Goal: Task Accomplishment & Management: Use online tool/utility

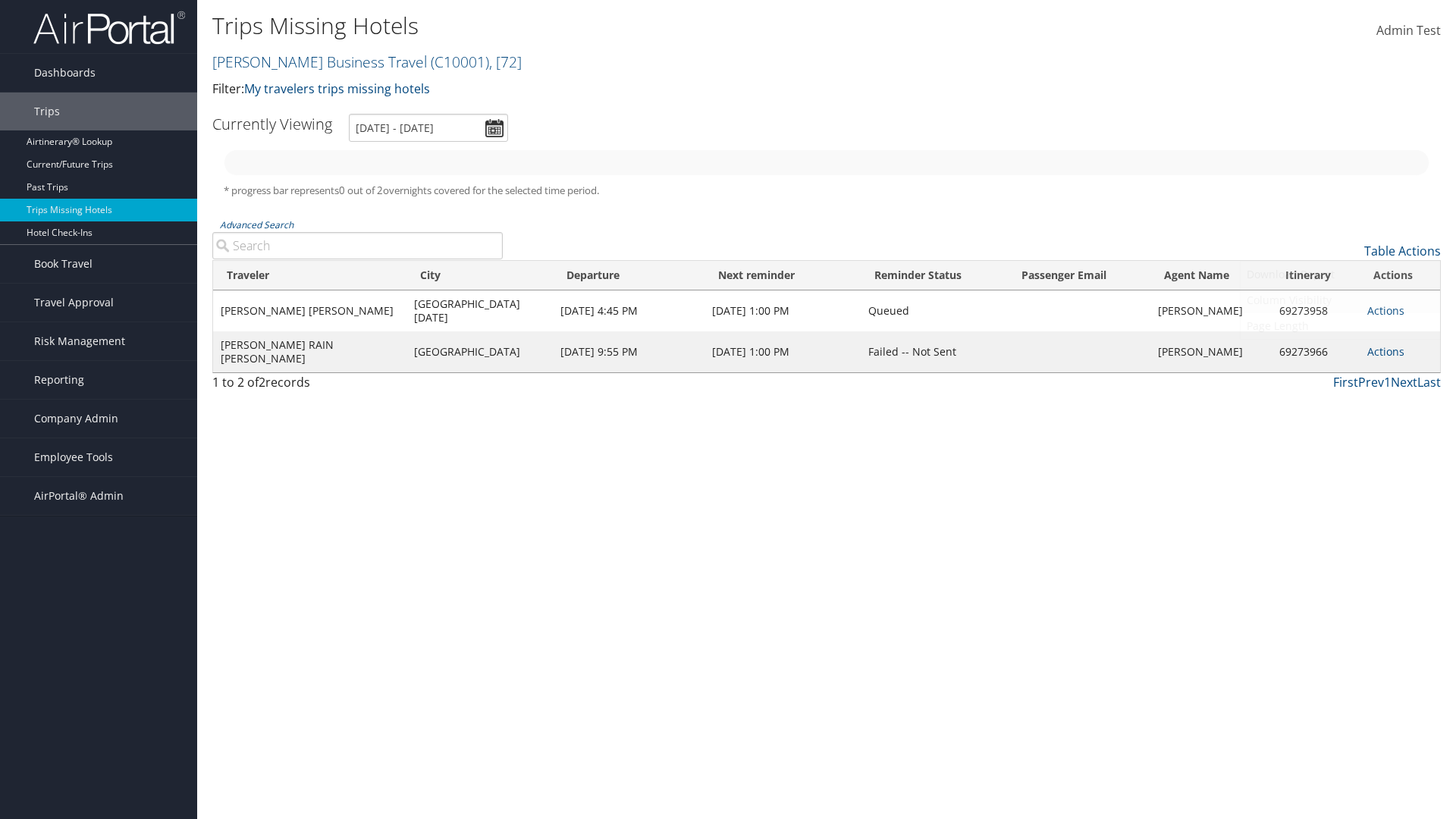
click at [1340, 300] on link "Column Visibility" at bounding box center [1341, 300] width 200 height 26
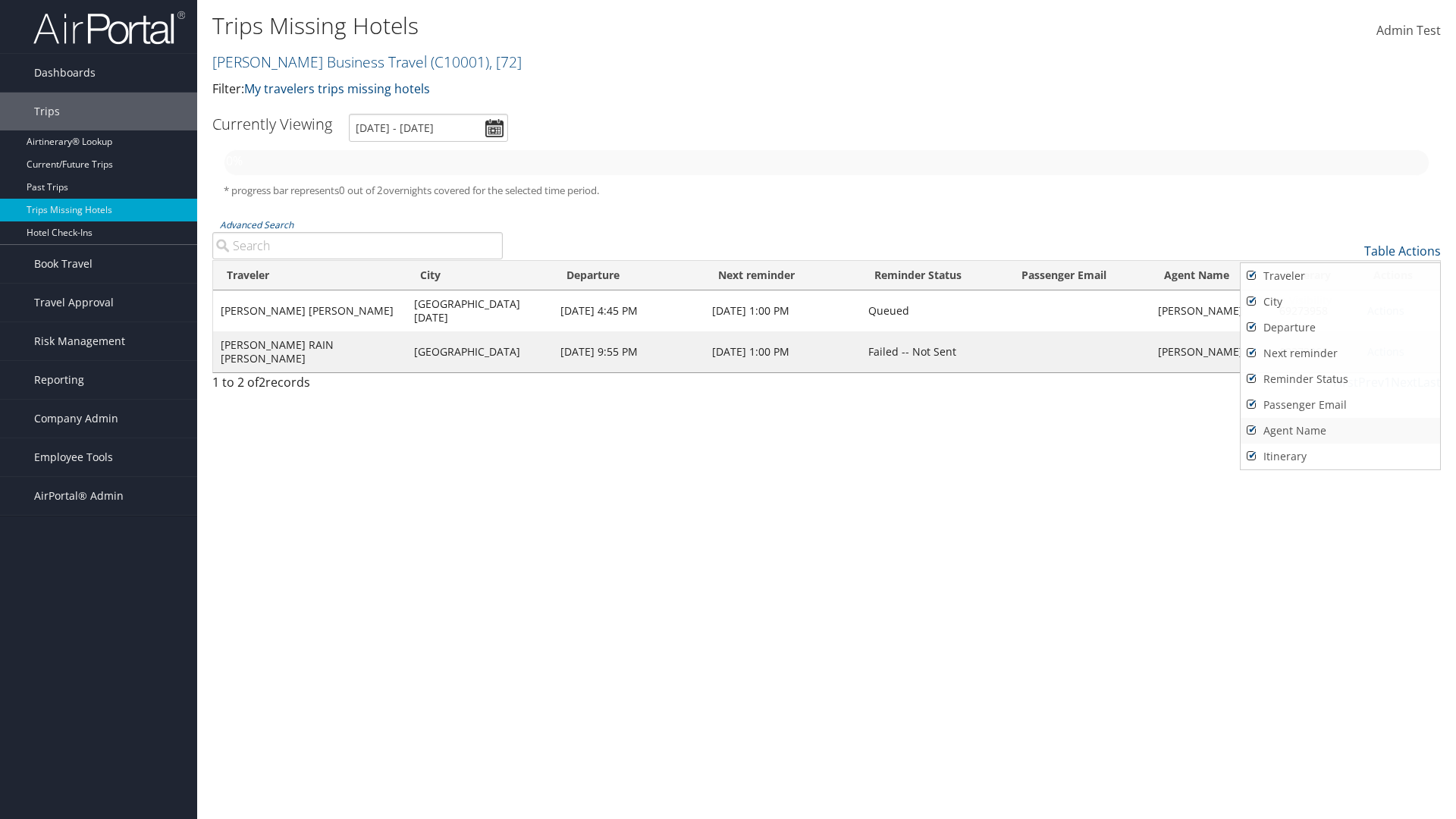
click at [1340, 430] on link "Agent Name" at bounding box center [1341, 430] width 200 height 26
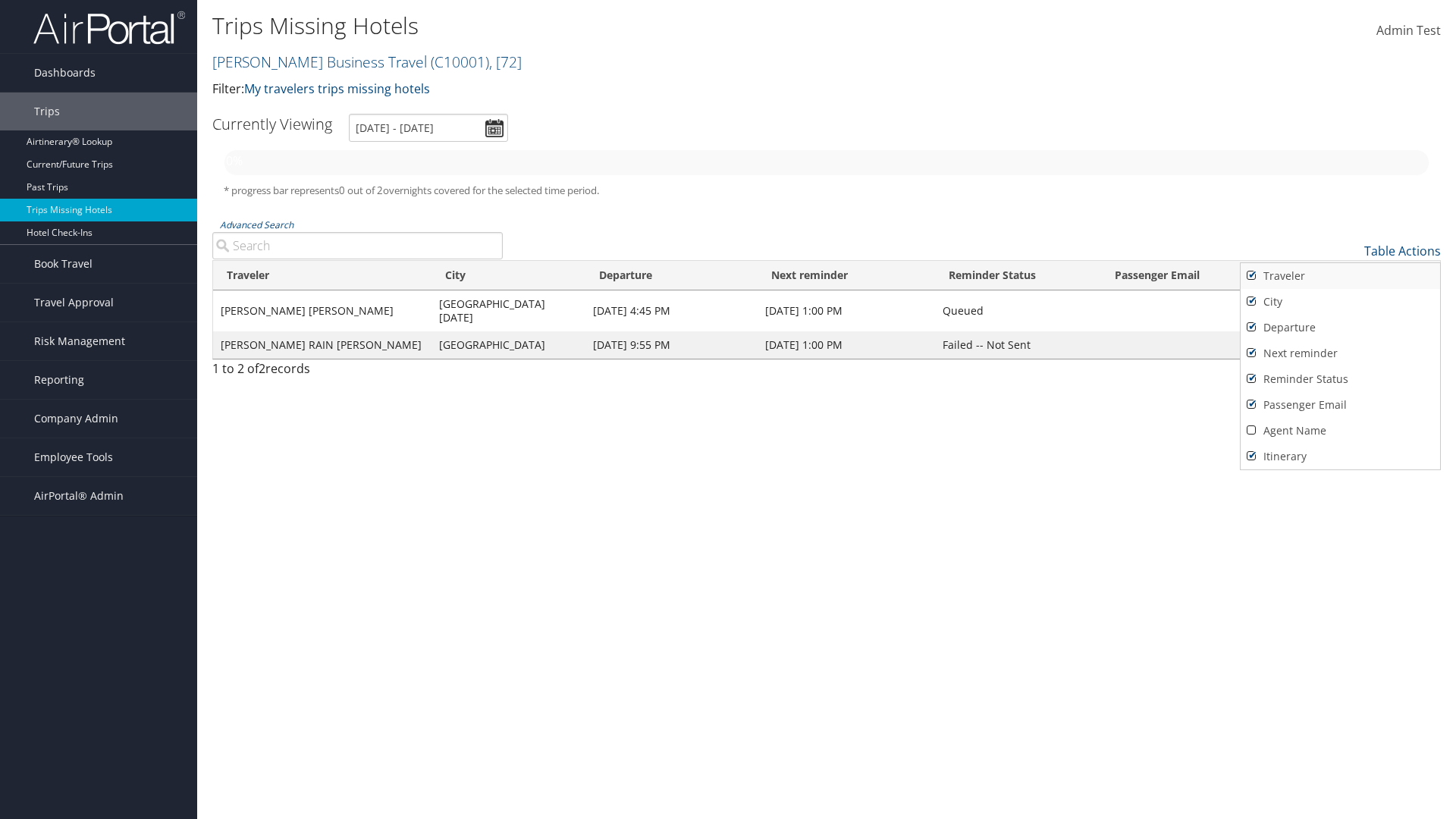
click at [1340, 276] on link "Traveler" at bounding box center [1341, 276] width 200 height 26
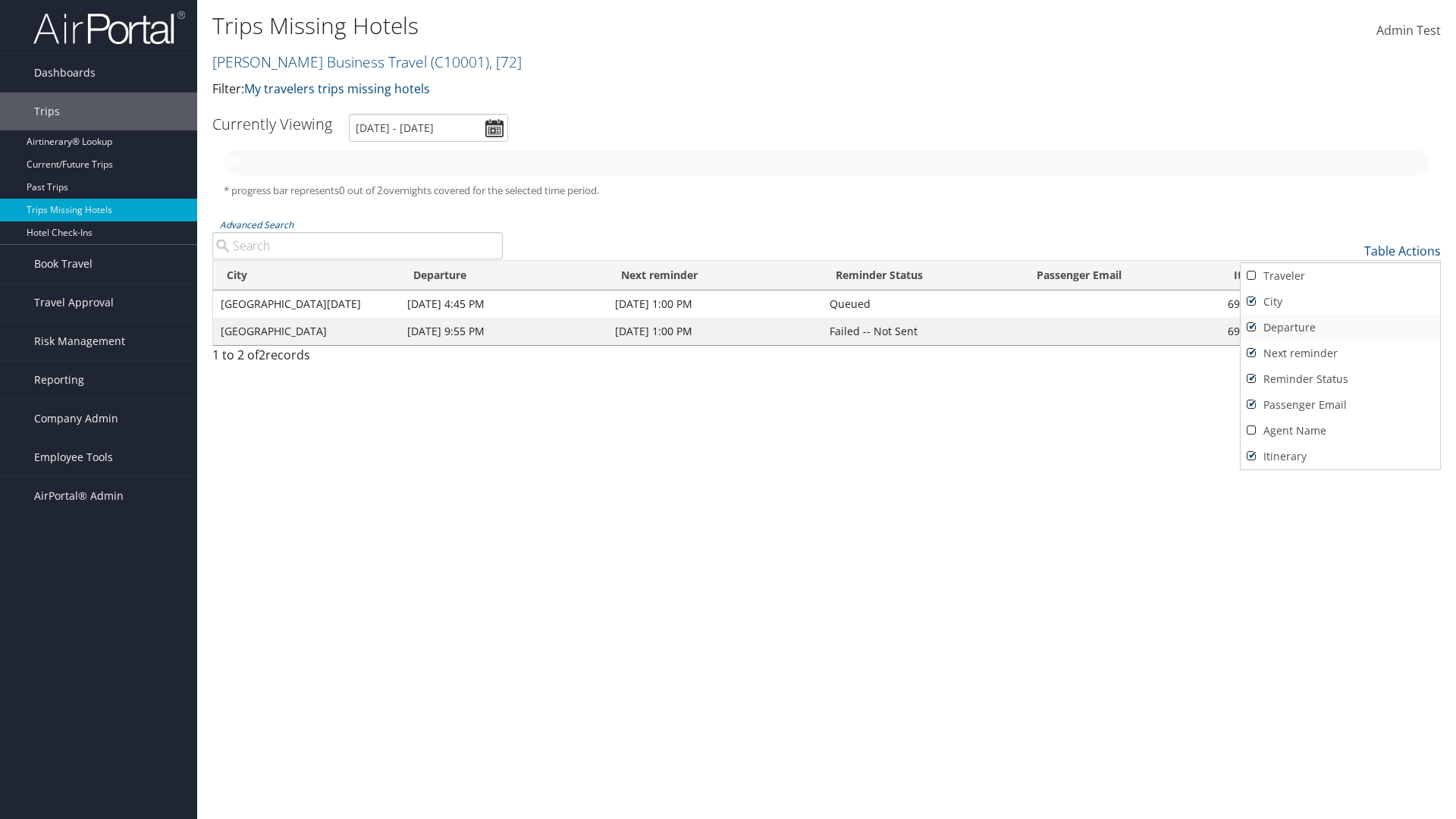
click at [1340, 302] on link "City" at bounding box center [1341, 302] width 200 height 26
click at [1340, 328] on link "Departure" at bounding box center [1341, 327] width 200 height 26
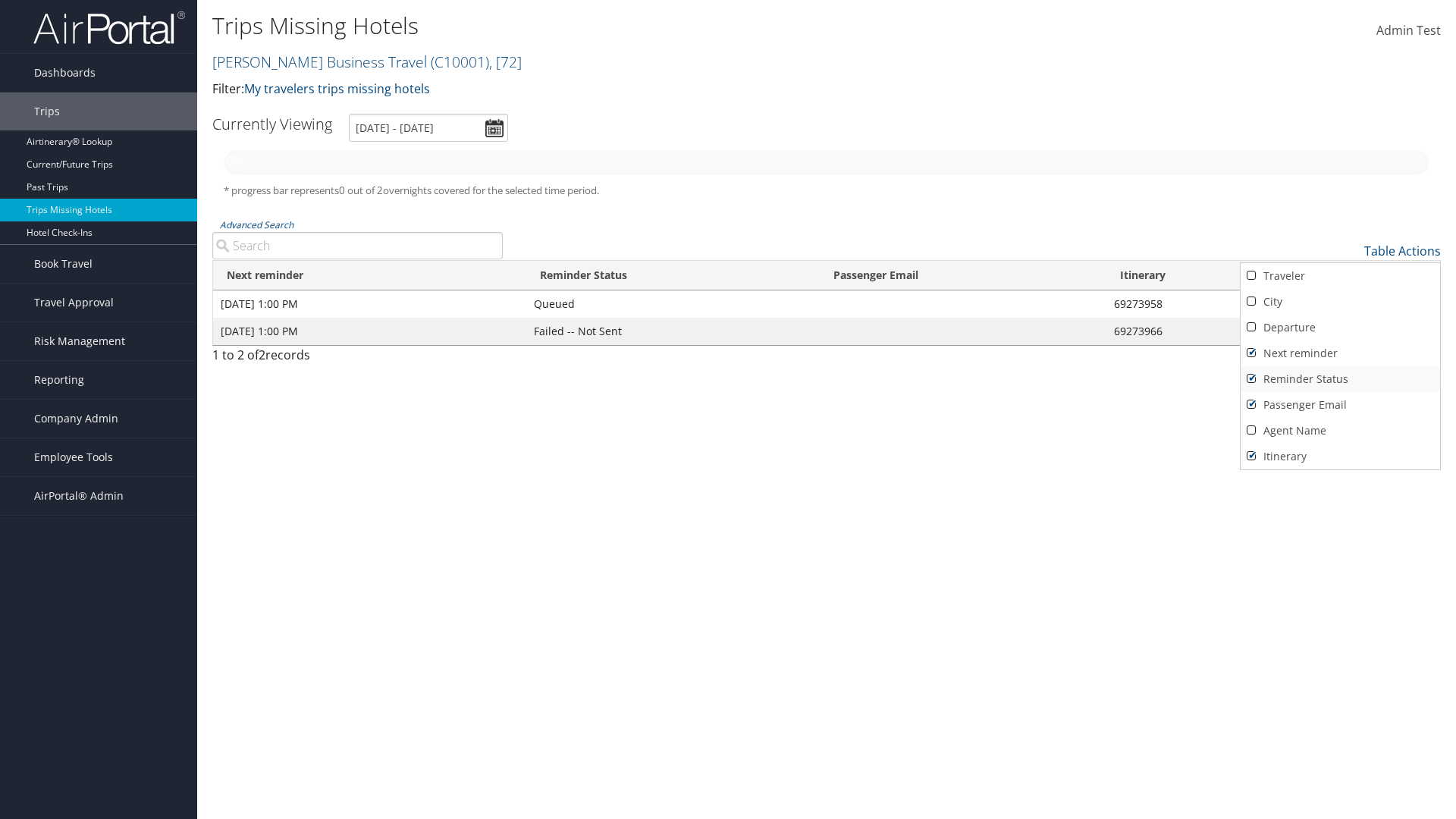
click at [1340, 353] on link "Next reminder" at bounding box center [1341, 353] width 200 height 26
click at [1340, 379] on link "Reminder Status" at bounding box center [1341, 379] width 200 height 26
click at [1340, 405] on link "Passenger Email" at bounding box center [1341, 404] width 200 height 26
click at [1340, 430] on link "Agent Name" at bounding box center [1341, 430] width 200 height 26
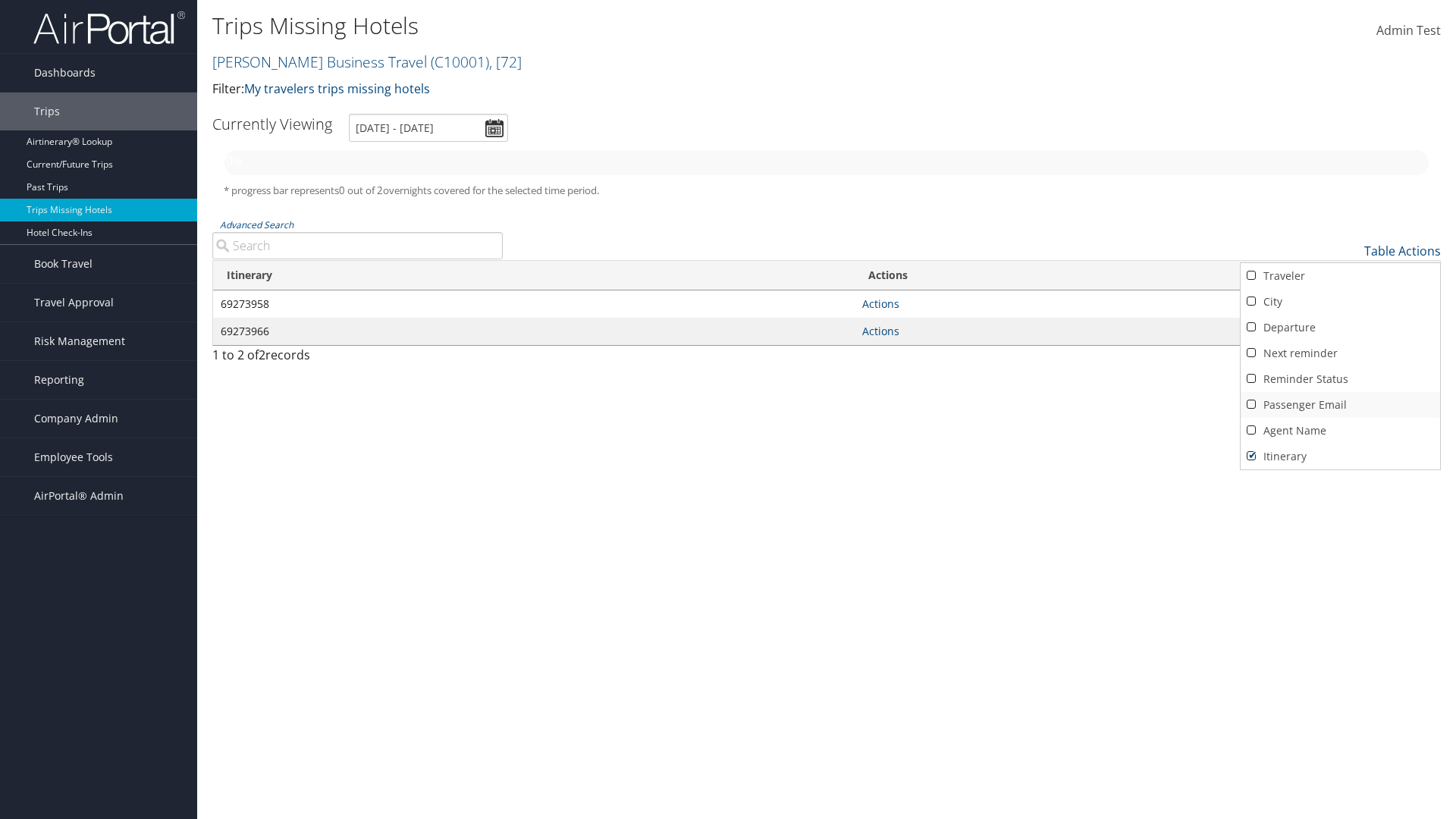
click at [1340, 405] on link "Passenger Email" at bounding box center [1341, 404] width 200 height 26
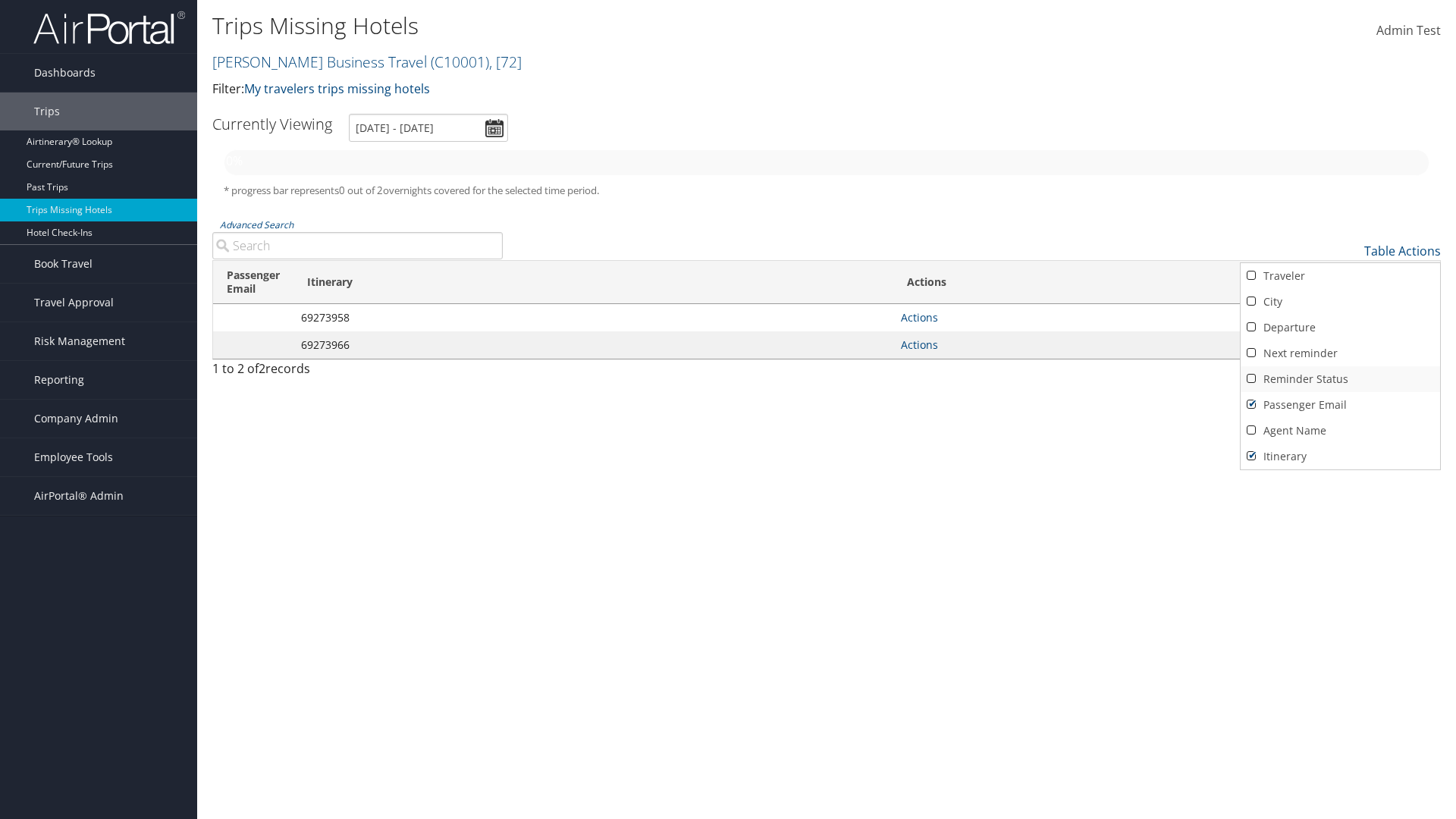
click at [1340, 379] on link "Reminder Status" at bounding box center [1341, 379] width 200 height 26
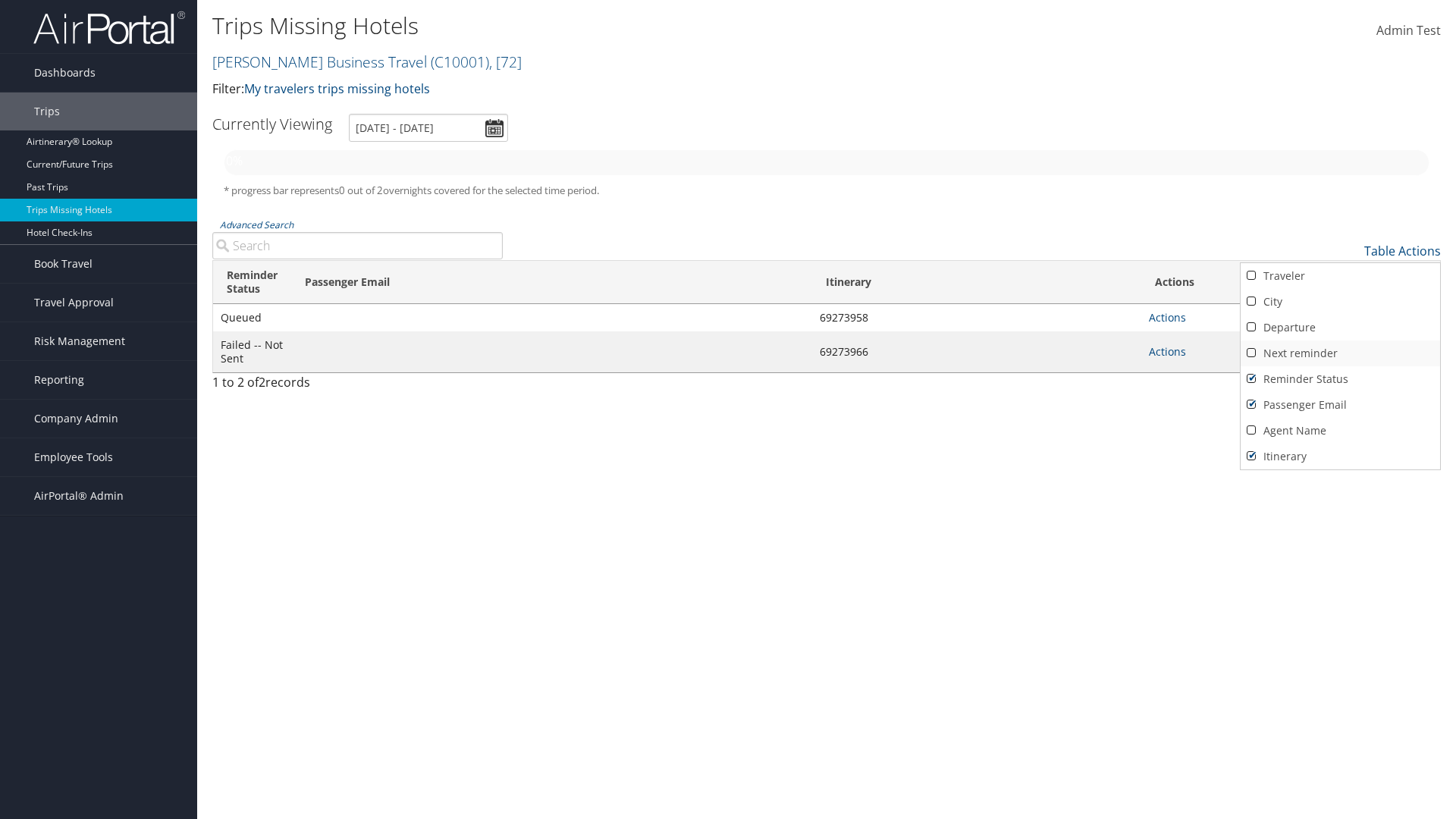
click at [1340, 353] on link "Next reminder" at bounding box center [1341, 353] width 200 height 26
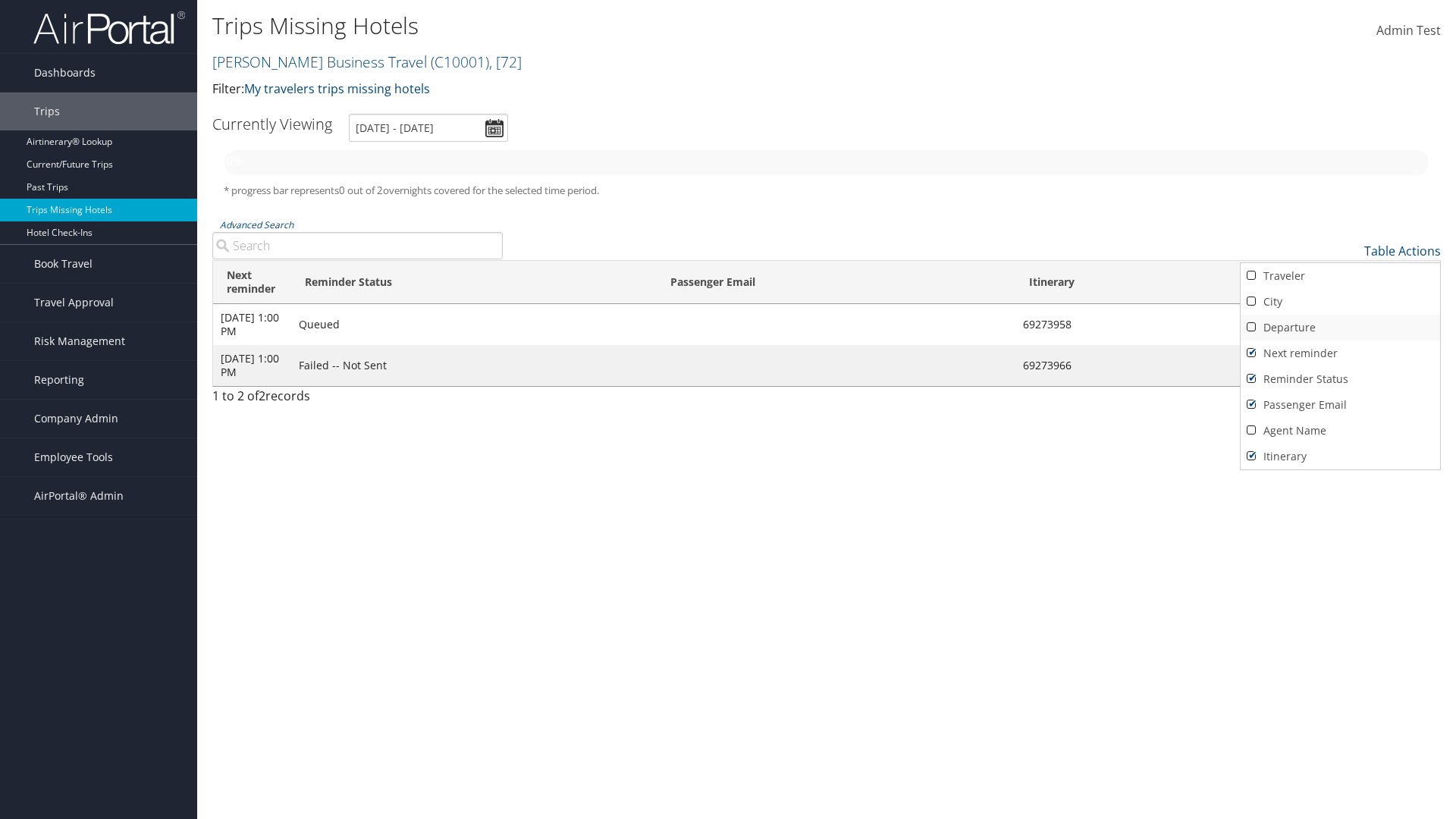
click at [1340, 328] on link "Departure" at bounding box center [1341, 327] width 200 height 26
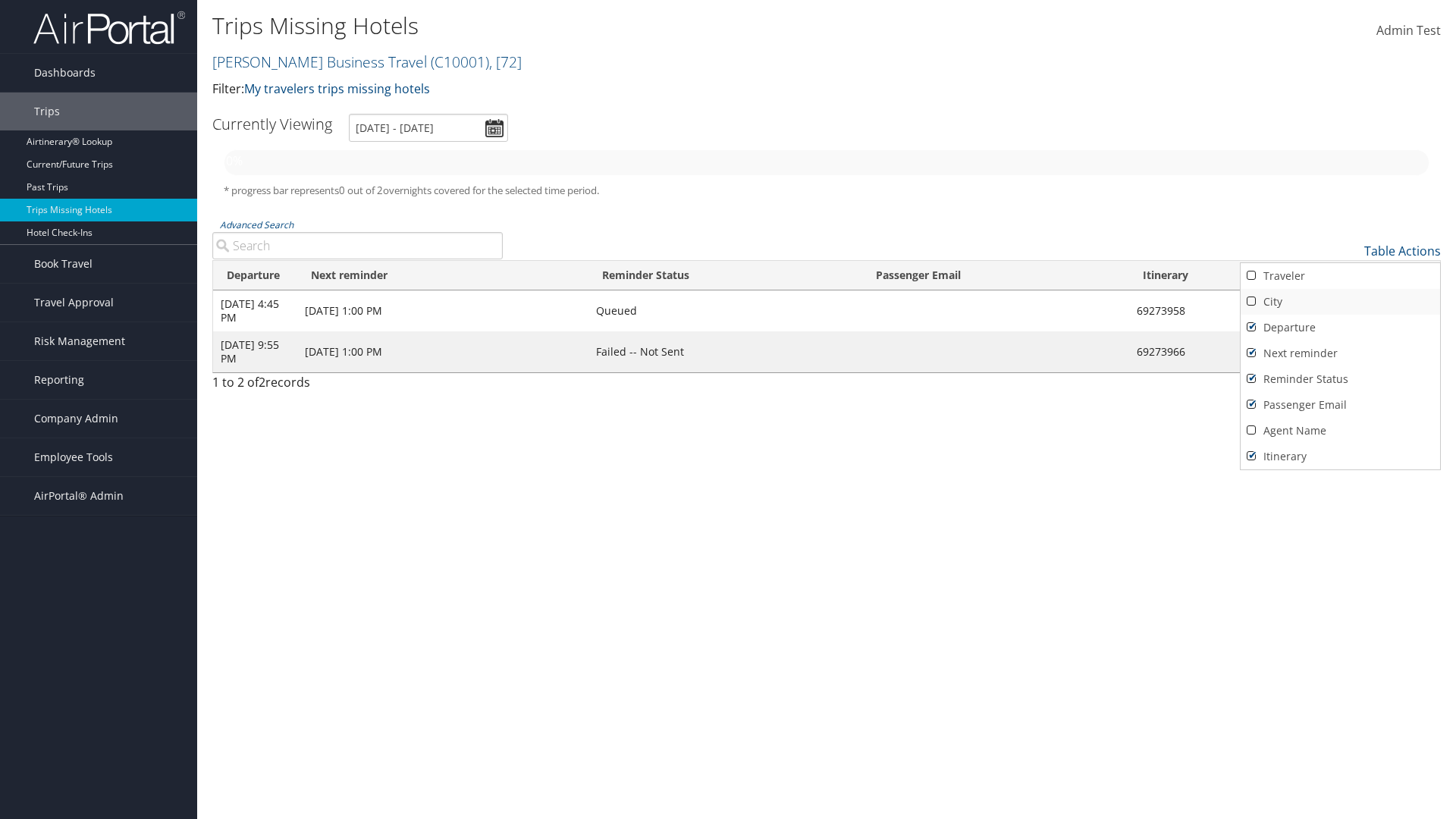
click at [1340, 302] on link "City" at bounding box center [1341, 302] width 200 height 26
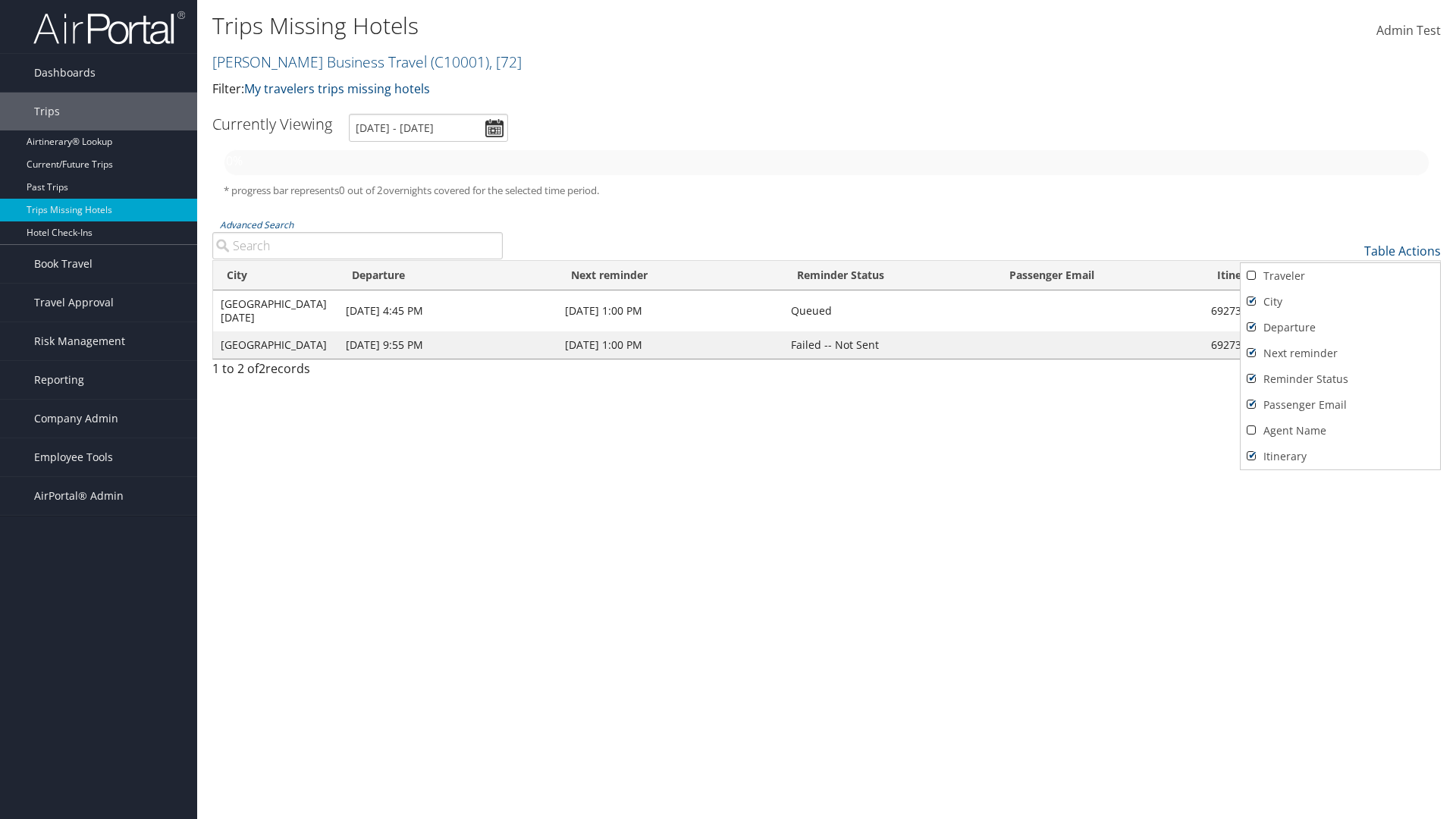
click at [1340, 276] on link "Traveler" at bounding box center [1341, 276] width 200 height 26
click at [728, 409] on div at bounding box center [728, 409] width 1456 height 819
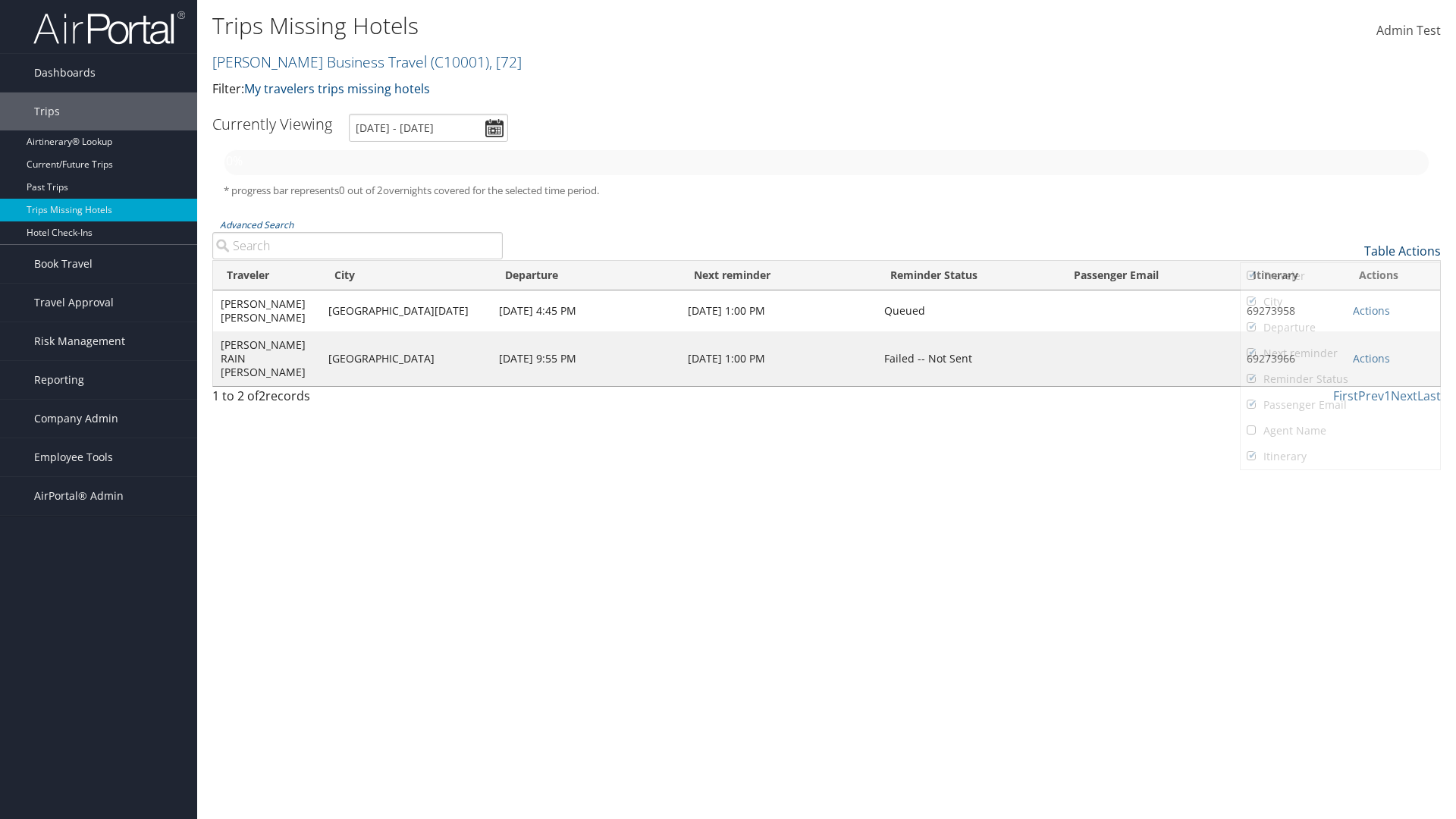
click at [1402, 251] on link "Table Actions" at bounding box center [1402, 250] width 77 height 17
click at [728, 409] on div at bounding box center [728, 409] width 1456 height 819
click at [1340, 326] on link "Page Length" at bounding box center [1341, 326] width 200 height 26
click at [1340, 302] on link "25" at bounding box center [1341, 302] width 200 height 26
